Goal: Task Accomplishment & Management: Use online tool/utility

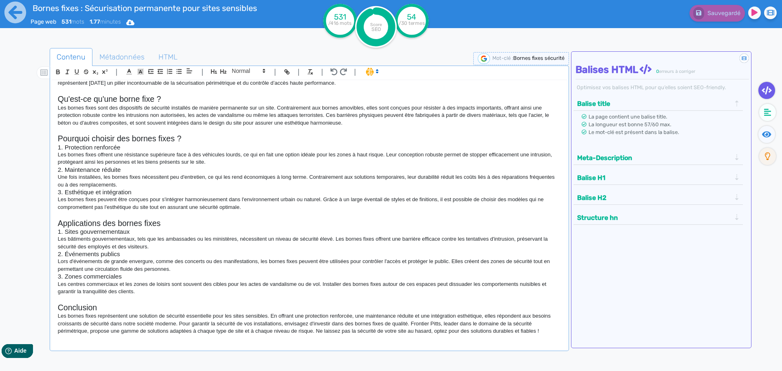
scroll to position [33, 0]
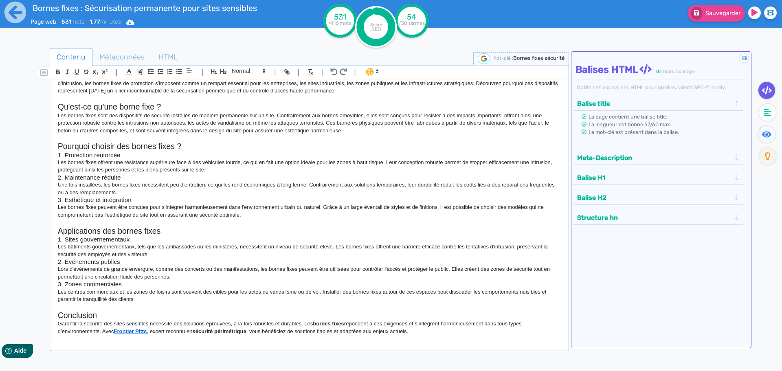
click at [197, 341] on div "Bornes fixes de sécurité : Sécurisation permanente pour sites sensibles Face à …" at bounding box center [309, 217] width 516 height 274
click at [426, 329] on p "Garantir la sécurité des sites sensibles nécessite des solutions éprouvées, à l…" at bounding box center [309, 327] width 503 height 15
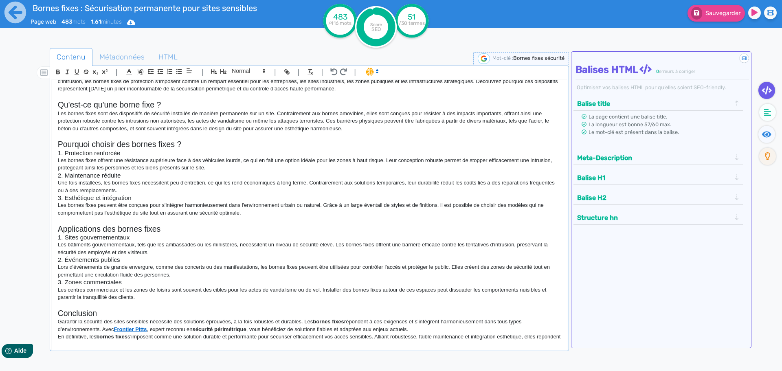
scroll to position [50, 0]
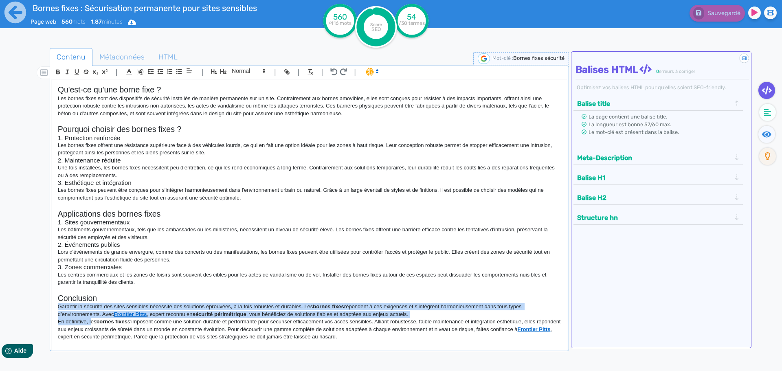
drag, startPoint x: 91, startPoint y: 322, endPoint x: 49, endPoint y: 308, distance: 44.2
click at [50, 308] on div "| | H3 H4 H5 H6 Normal | | | | Bornes fixes de sécurité : Sécurisation permanen…" at bounding box center [309, 208] width 519 height 285
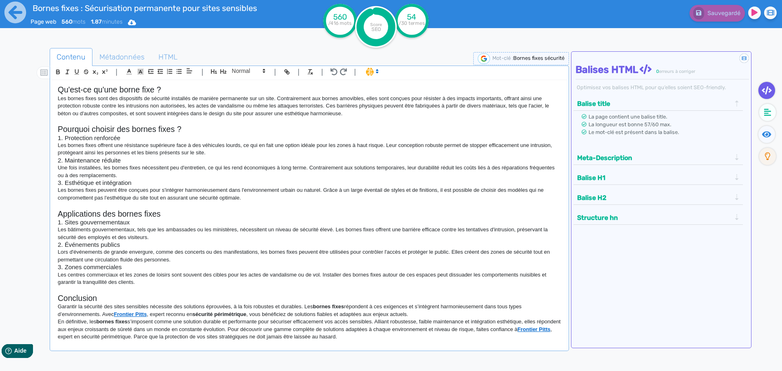
scroll to position [41, 0]
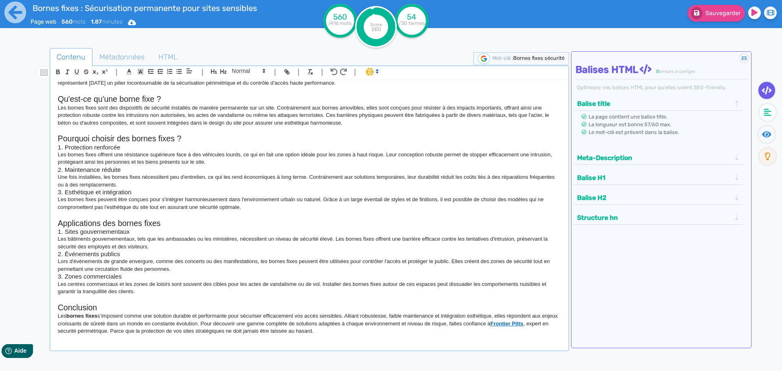
click at [370, 327] on p "Les bornes fixes s’imposent comme une solution durable et performante pour sécu…" at bounding box center [309, 323] width 503 height 22
click at [135, 22] on icon at bounding box center [131, 22] width 8 height 7
click at [130, 70] on button "Word" at bounding box center [128, 68] width 65 height 13
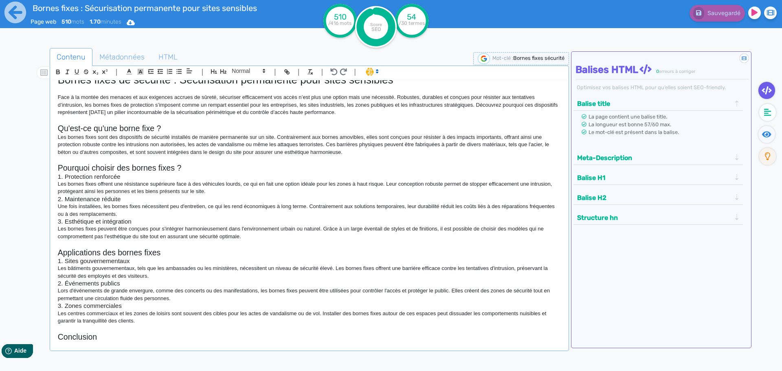
scroll to position [0, 0]
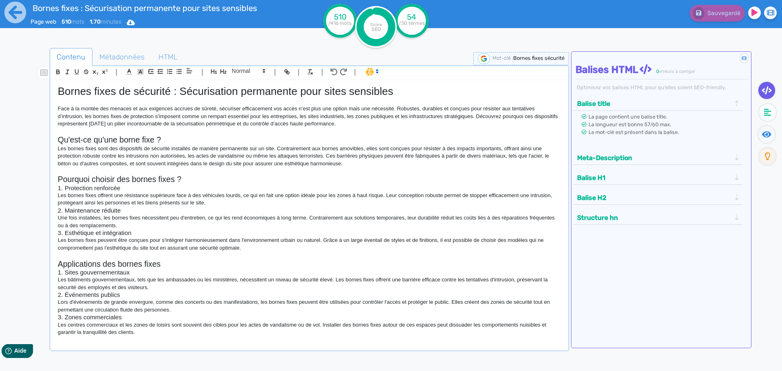
click at [290, 252] on p at bounding box center [309, 255] width 503 height 7
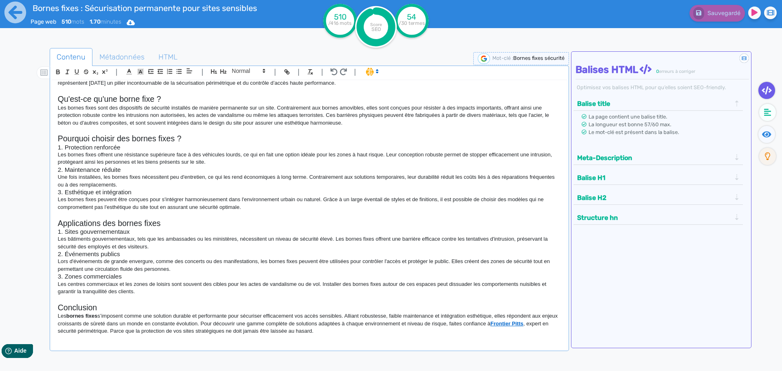
click at [404, 270] on p "Lors d'événements de grande envergure, comme des concerts ou des manifestations…" at bounding box center [309, 265] width 503 height 15
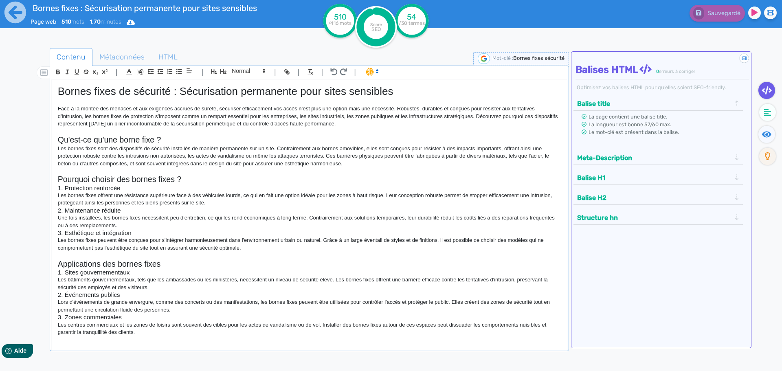
click at [347, 208] on h3 "2. Maintenance réduite" at bounding box center [309, 210] width 503 height 7
click at [14, 17] on icon at bounding box center [15, 12] width 22 height 22
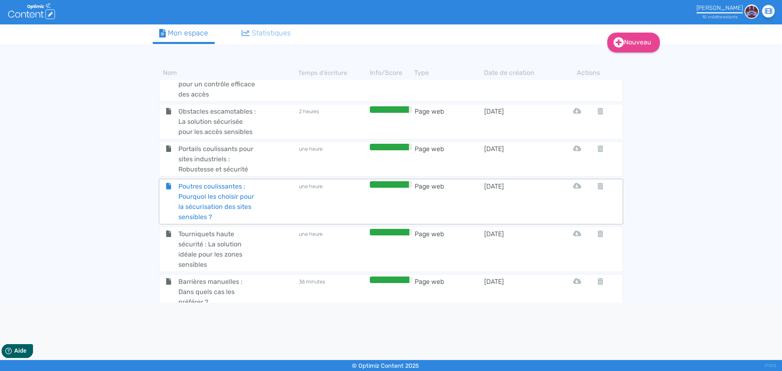
scroll to position [163, 0]
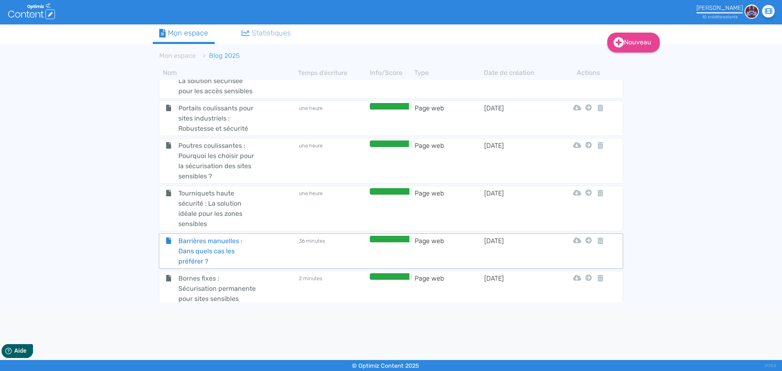
click at [196, 257] on span "Barrières manuelles : Dans quels cas les préférer ?" at bounding box center [218, 251] width 92 height 31
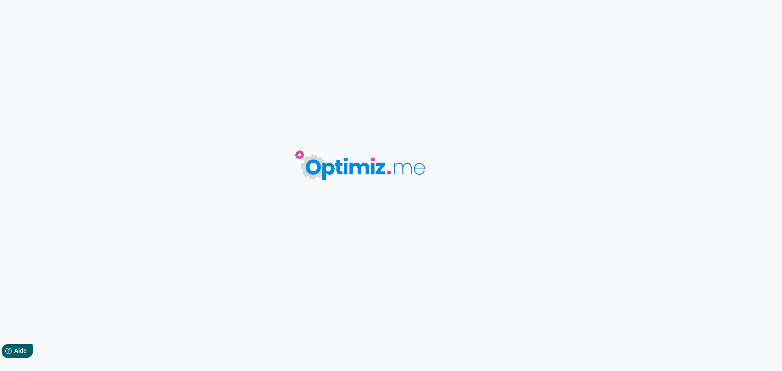
type input "Barrières manuelles : Dans quels cas les préférer ?"
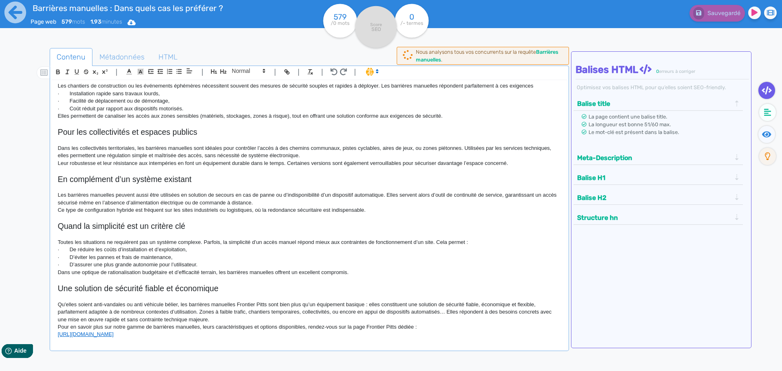
scroll to position [128, 0]
